Goal: Communication & Community: Answer question/provide support

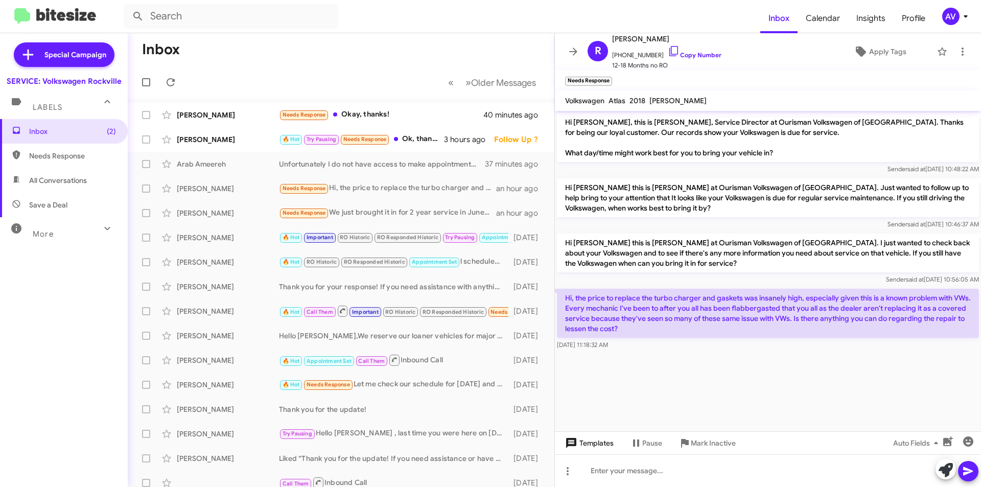
click at [589, 442] on span "Templates" at bounding box center [588, 443] width 51 height 18
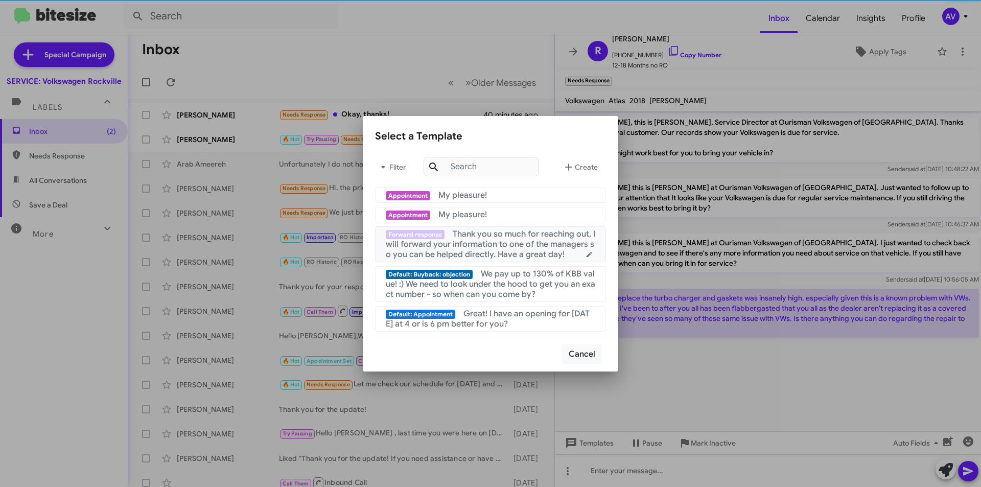
click at [501, 239] on span "Thank you so much for reaching out, I will forward your information to one of t…" at bounding box center [491, 244] width 210 height 31
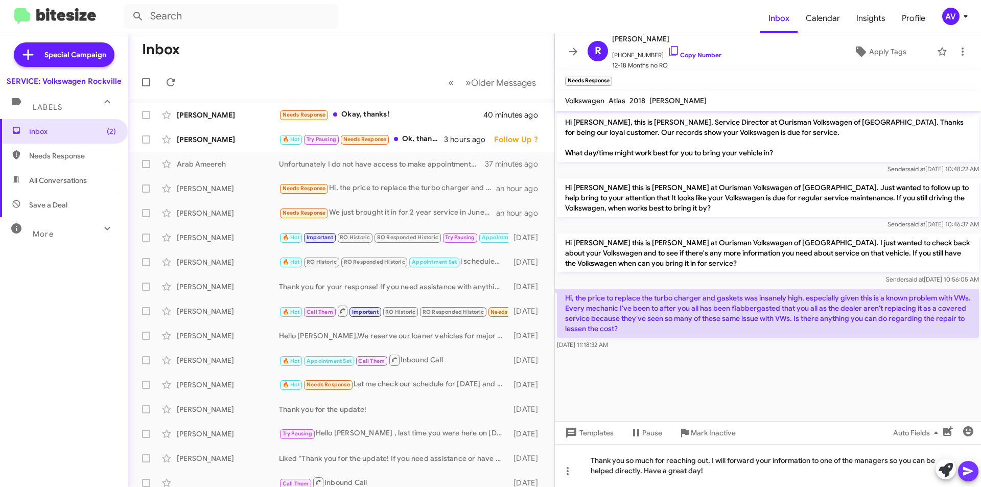
click at [970, 474] on icon at bounding box center [968, 471] width 12 height 12
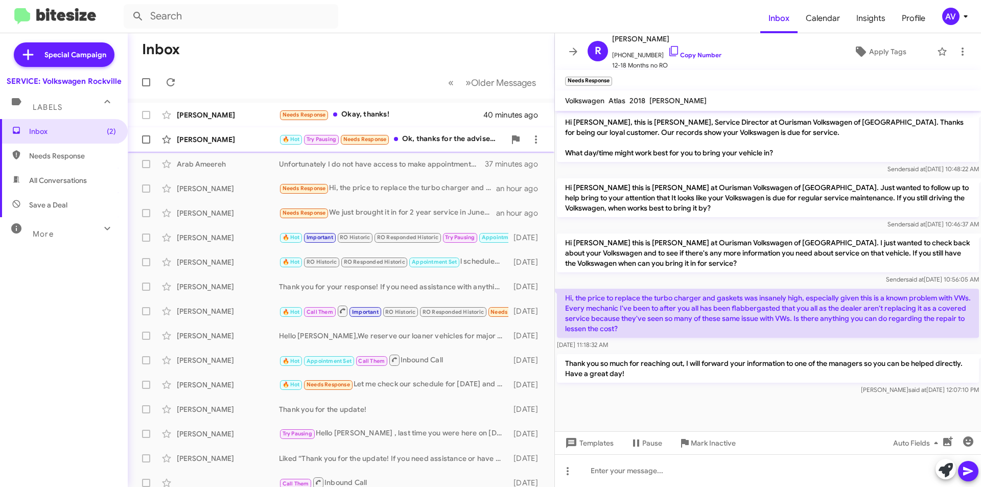
click at [408, 142] on div "🔥 Hot Try Pausing Needs Response Ok, thanks for the advisement. Do you still ha…" at bounding box center [392, 139] width 226 height 12
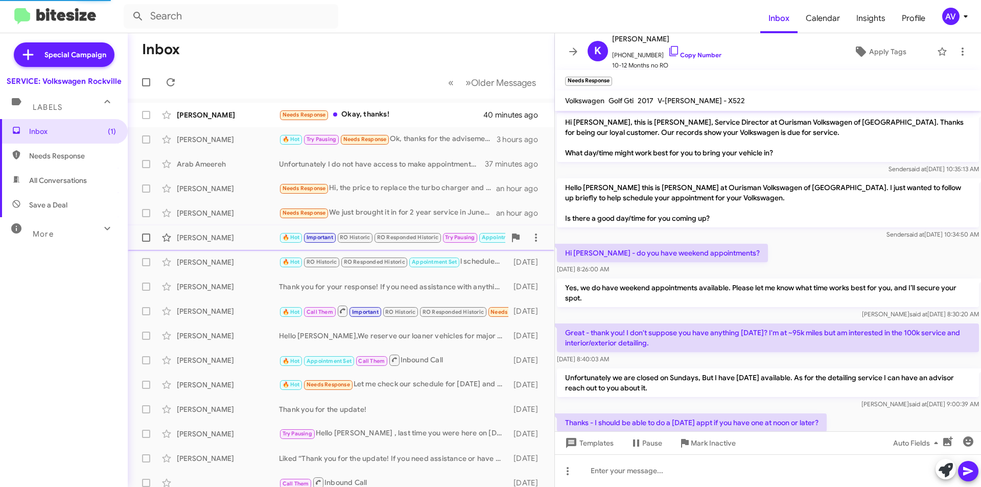
scroll to position [380, 0]
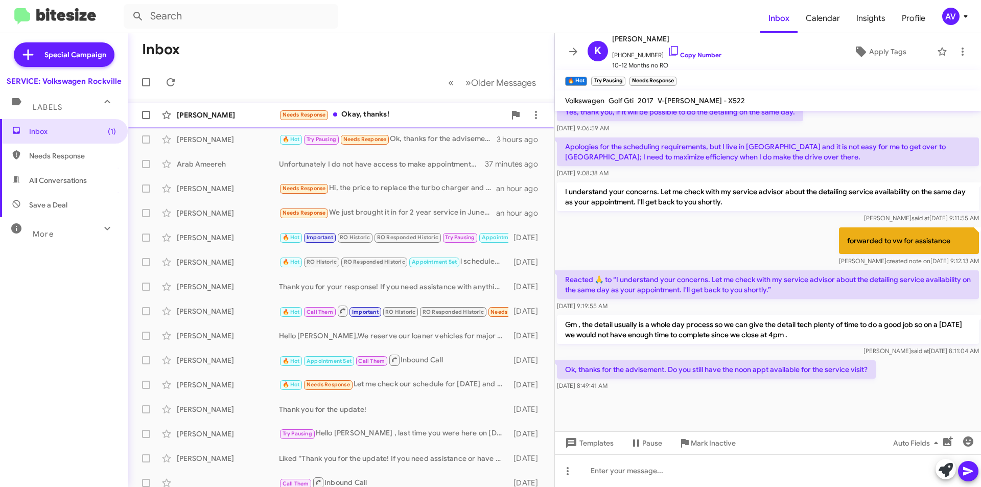
click at [409, 113] on div "Needs Response Okay, thanks!" at bounding box center [392, 115] width 226 height 12
